Goal: Task Accomplishment & Management: Use online tool/utility

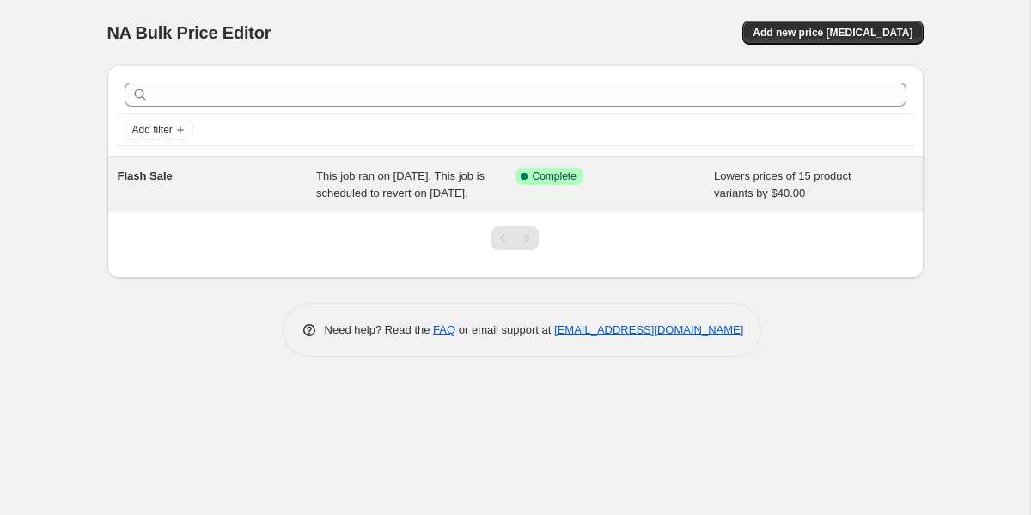
click at [247, 202] on div "Flash Sale" at bounding box center [217, 185] width 199 height 34
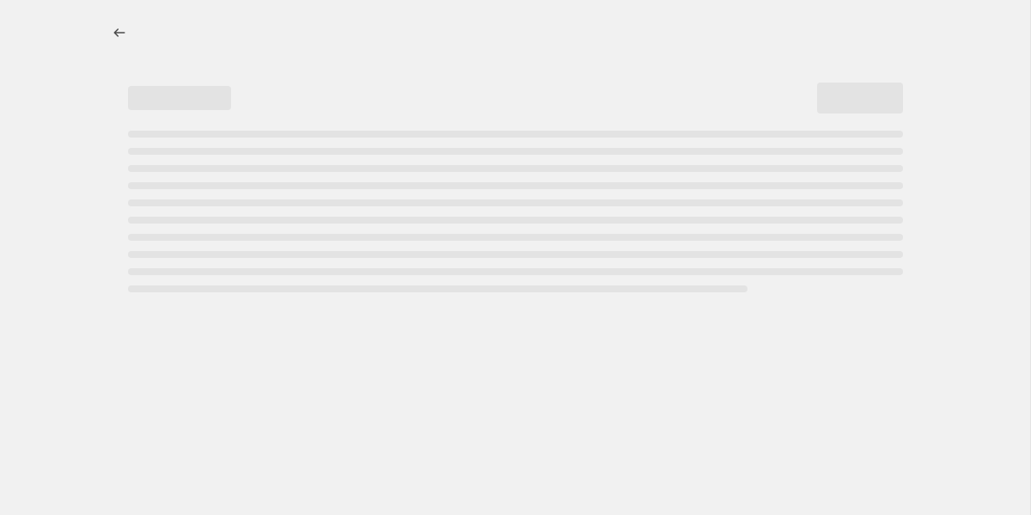
select select "by"
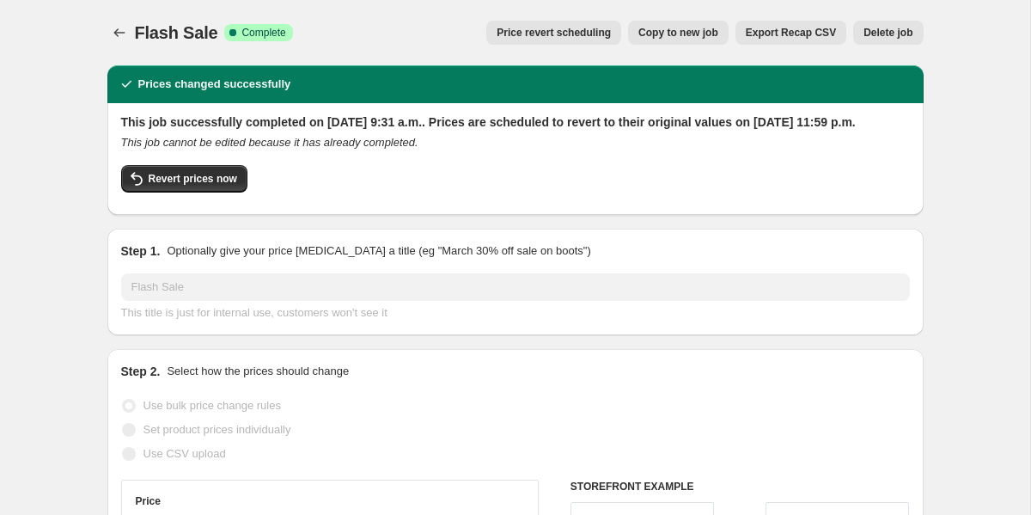
click at [551, 34] on span "Price revert scheduling" at bounding box center [554, 33] width 114 height 14
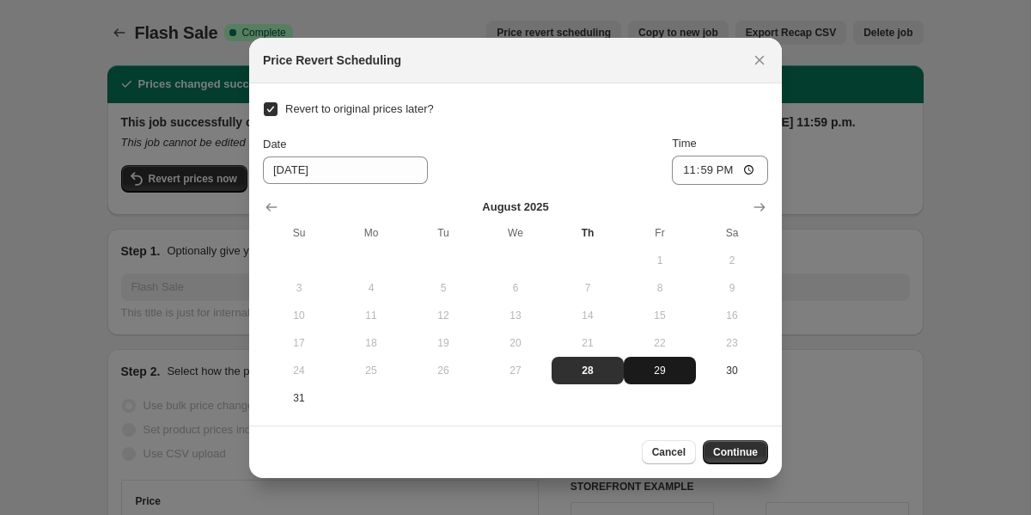
click at [657, 374] on span "29" at bounding box center [660, 370] width 58 height 14
type input "[DATE]"
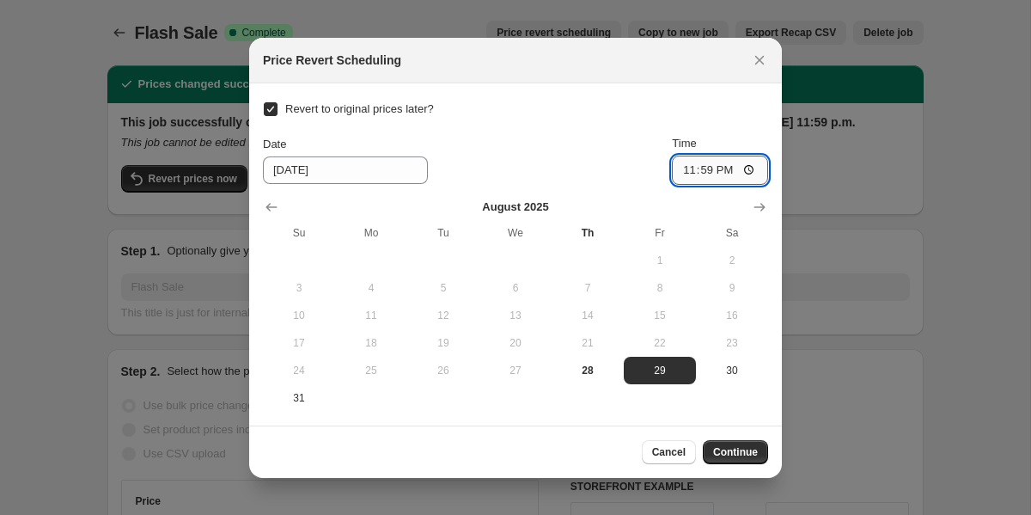
click at [698, 166] on input "23:59" at bounding box center [720, 170] width 96 height 29
type input "02:00"
click at [696, 194] on div "[DATE] Su Mo Tu We Th Fr Sa 1 2 3 4 5 6 7 8 9 10 11 12 13 14 15 16 17 18 19 20 …" at bounding box center [508, 298] width 519 height 227
click at [742, 450] on span "Continue" at bounding box center [735, 452] width 45 height 14
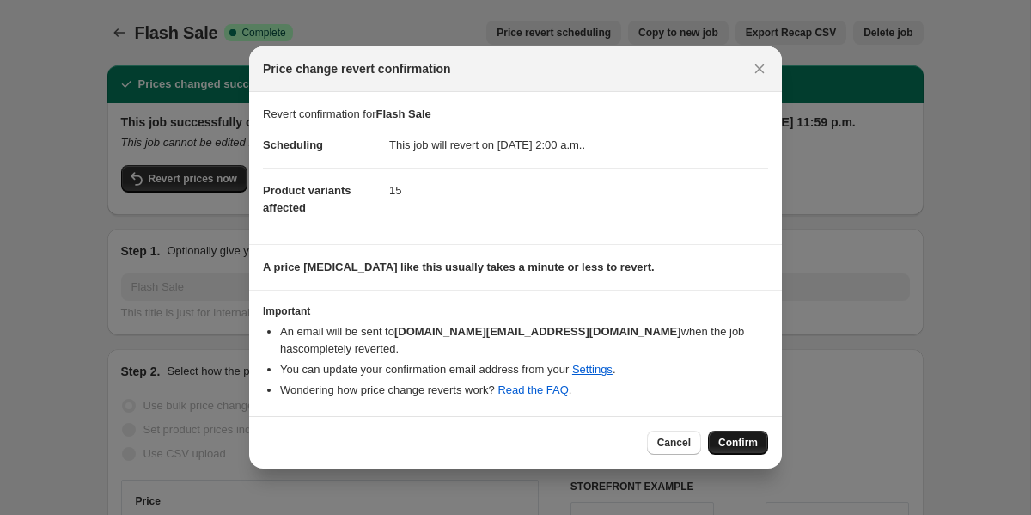
click at [745, 445] on span "Confirm" at bounding box center [738, 443] width 40 height 14
